Goal: Navigation & Orientation: Find specific page/section

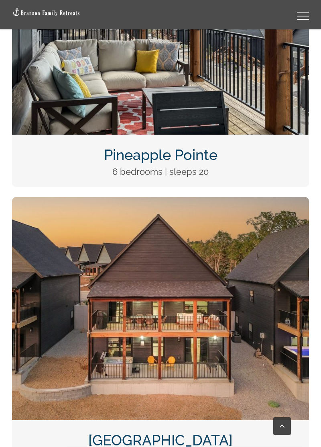
scroll to position [931, 0]
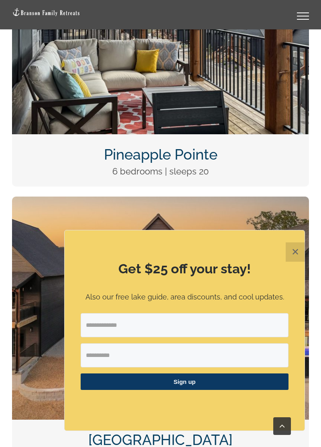
click at [292, 262] on button "✕" at bounding box center [295, 251] width 19 height 19
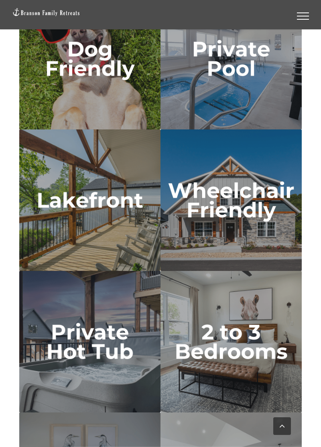
scroll to position [2409, 0]
click at [247, 339] on img "2 to 3 bedrooms" at bounding box center [231, 341] width 141 height 141
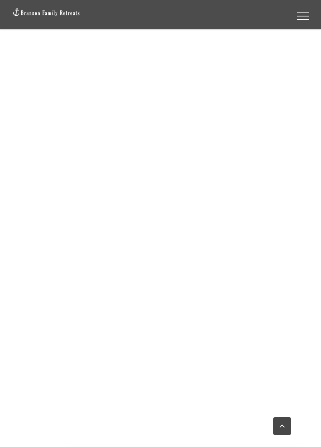
scroll to position [680, 0]
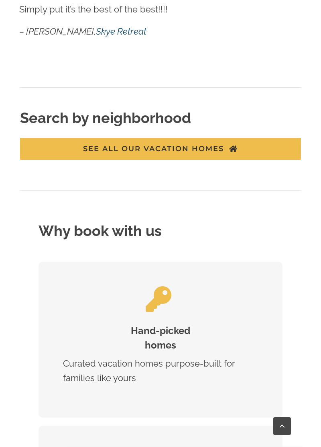
scroll to position [2599, 0]
